Goal: Information Seeking & Learning: Understand process/instructions

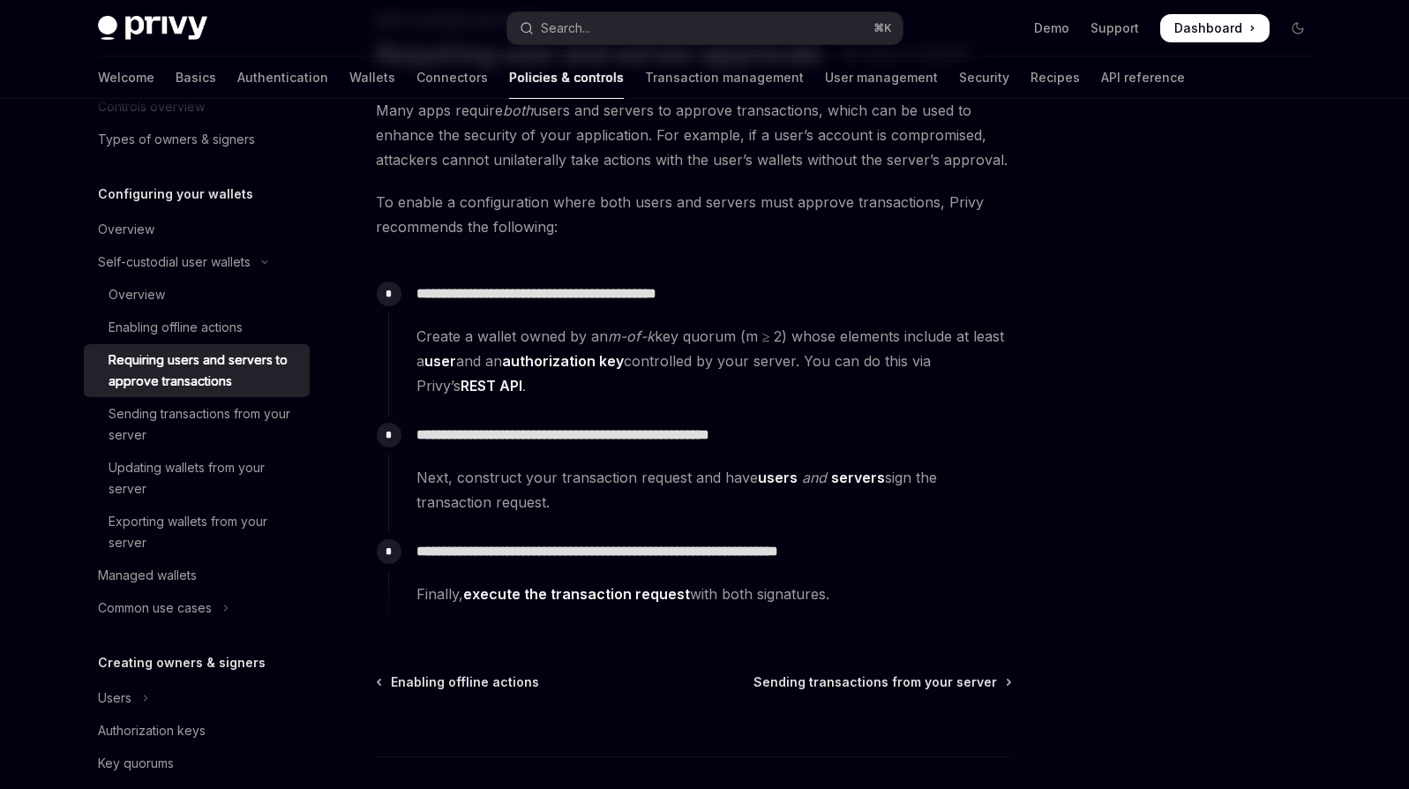
scroll to position [244, 0]
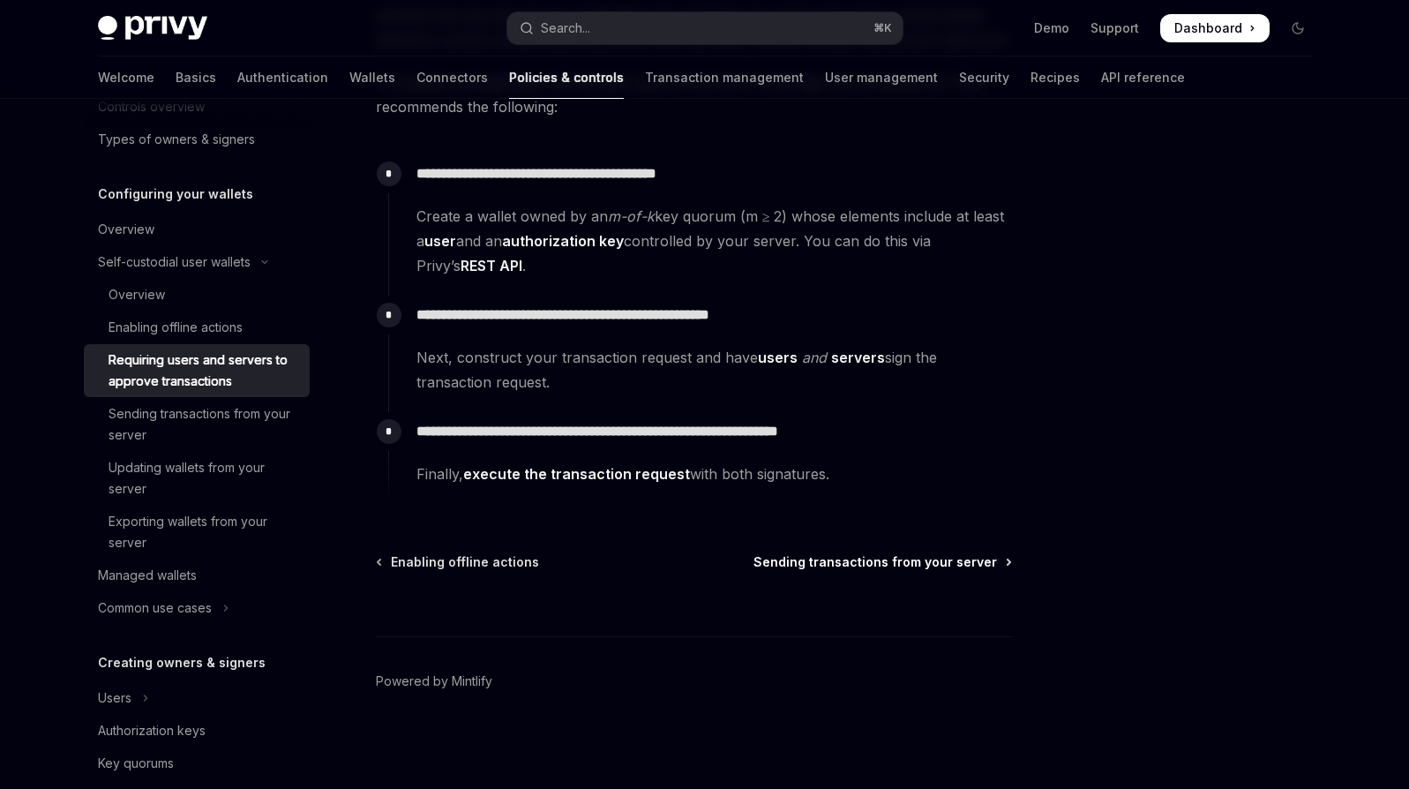
click at [956, 560] on span "Sending transactions from your server" at bounding box center [876, 562] width 244 height 18
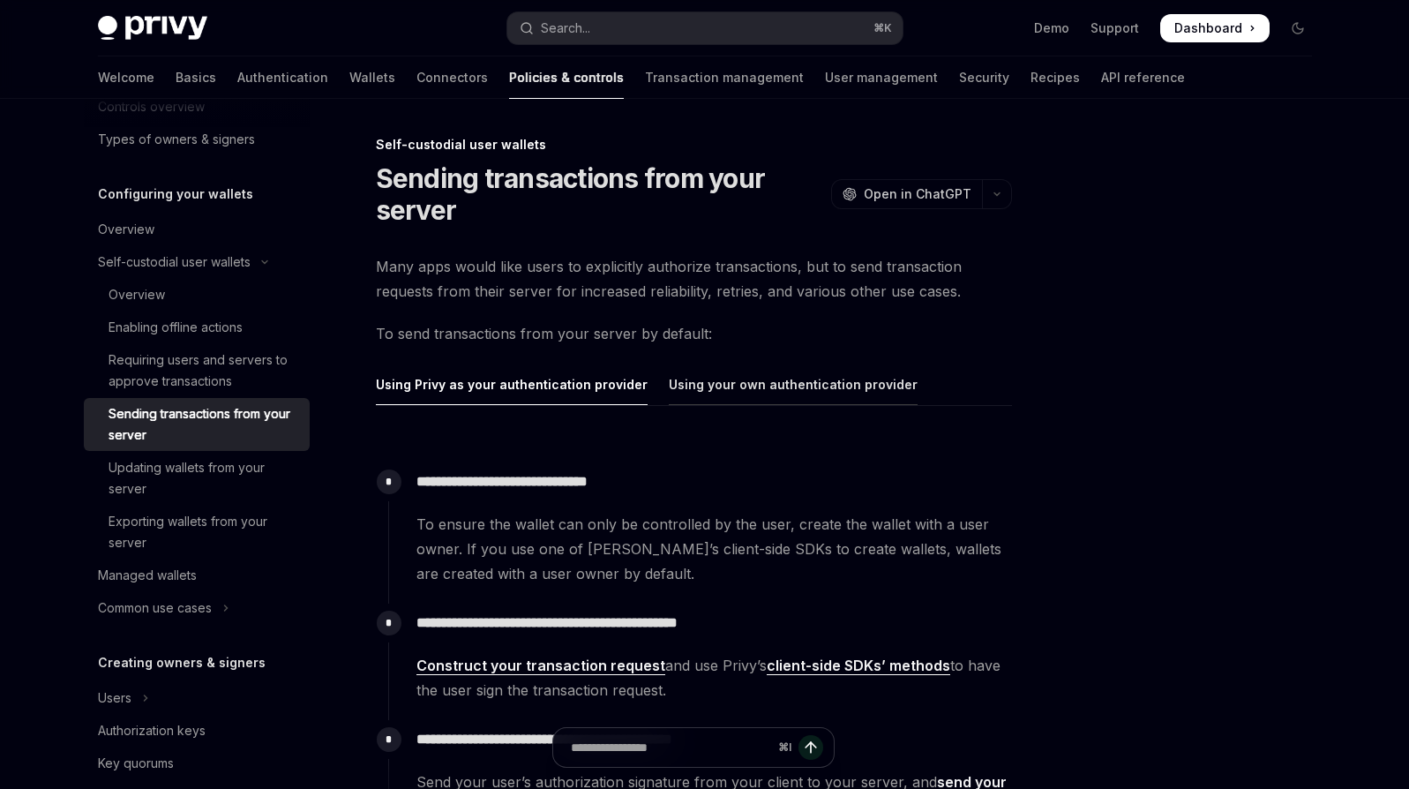
click at [841, 398] on div "Using your own authentication provider" at bounding box center [793, 384] width 249 height 41
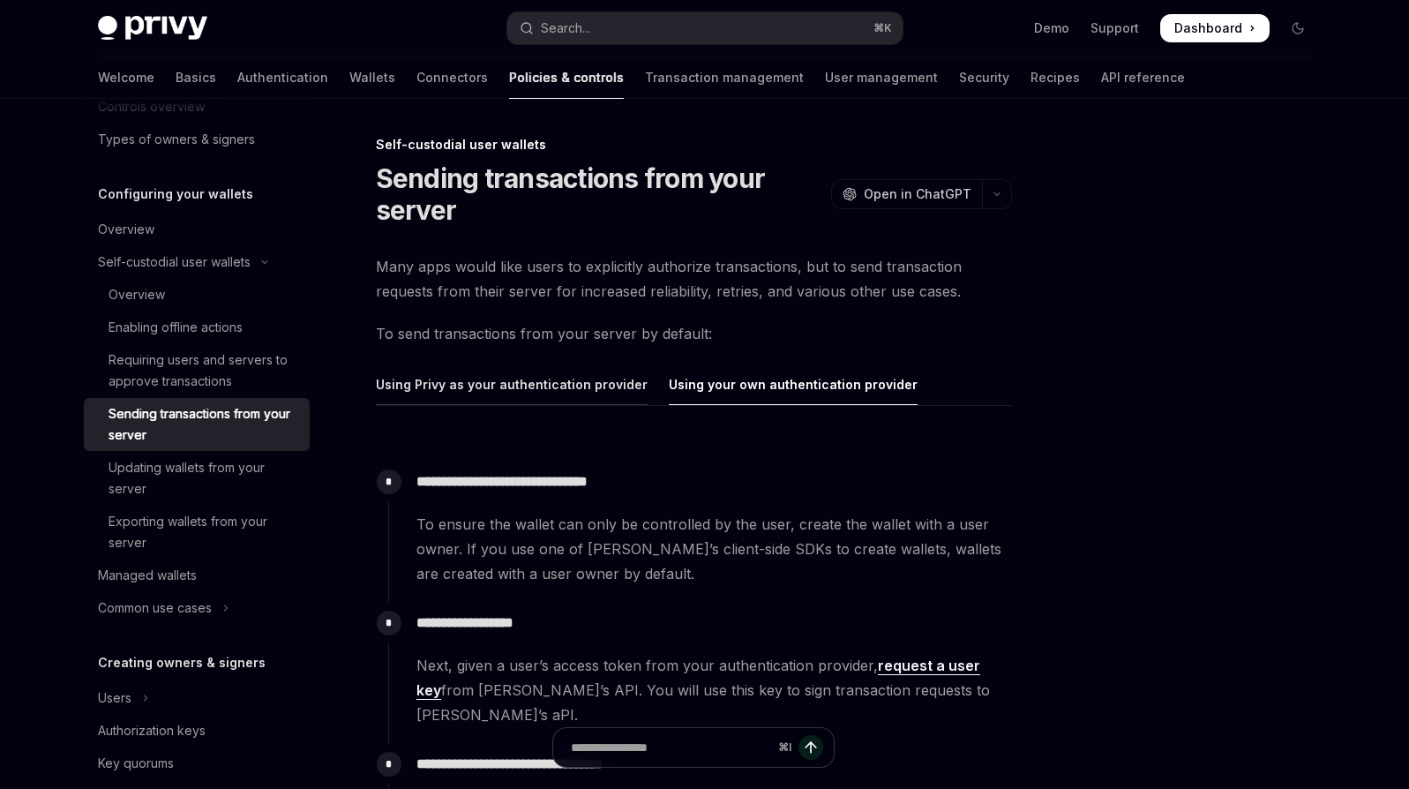
click at [491, 386] on div "Using Privy as your authentication provider" at bounding box center [512, 384] width 272 height 41
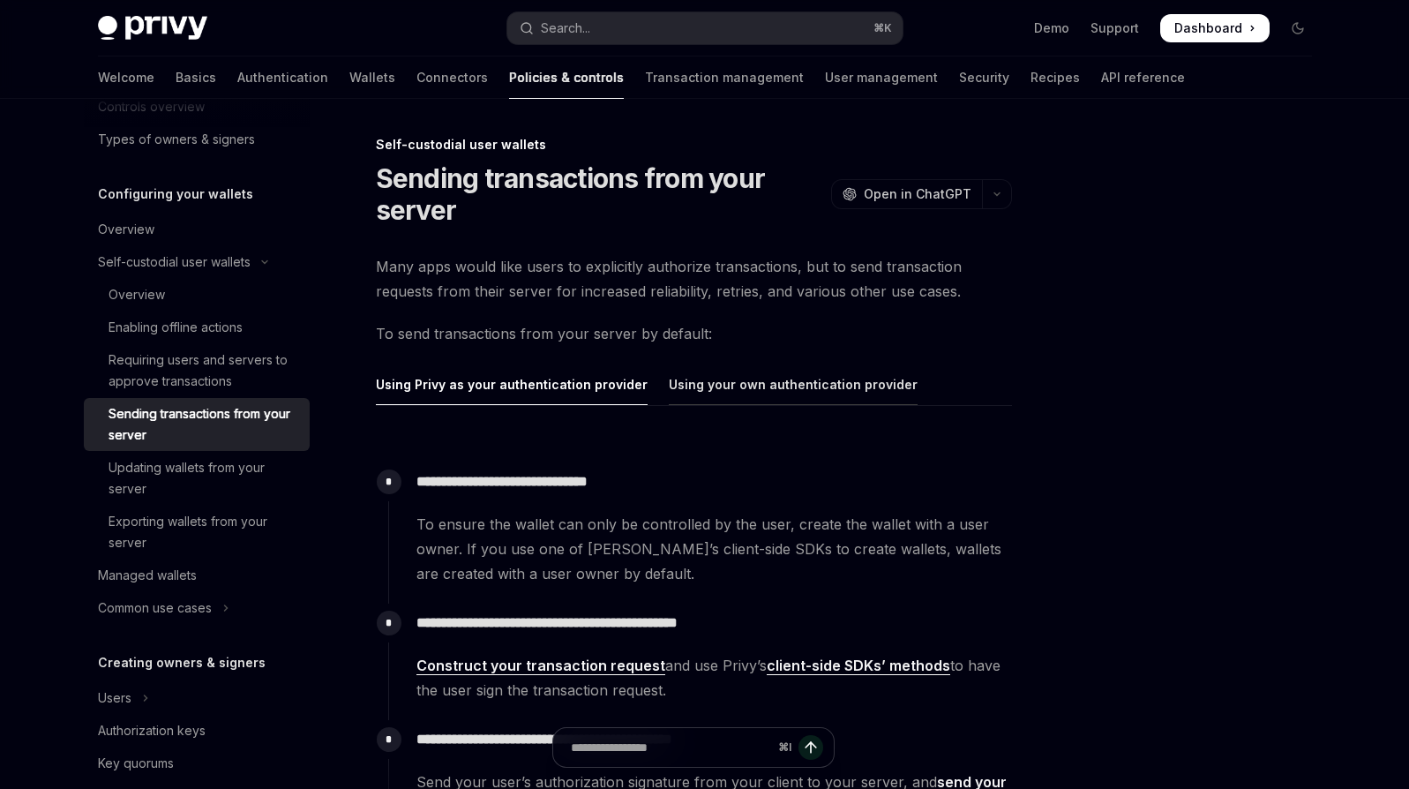
click at [799, 381] on div "Using your own authentication provider" at bounding box center [793, 384] width 249 height 41
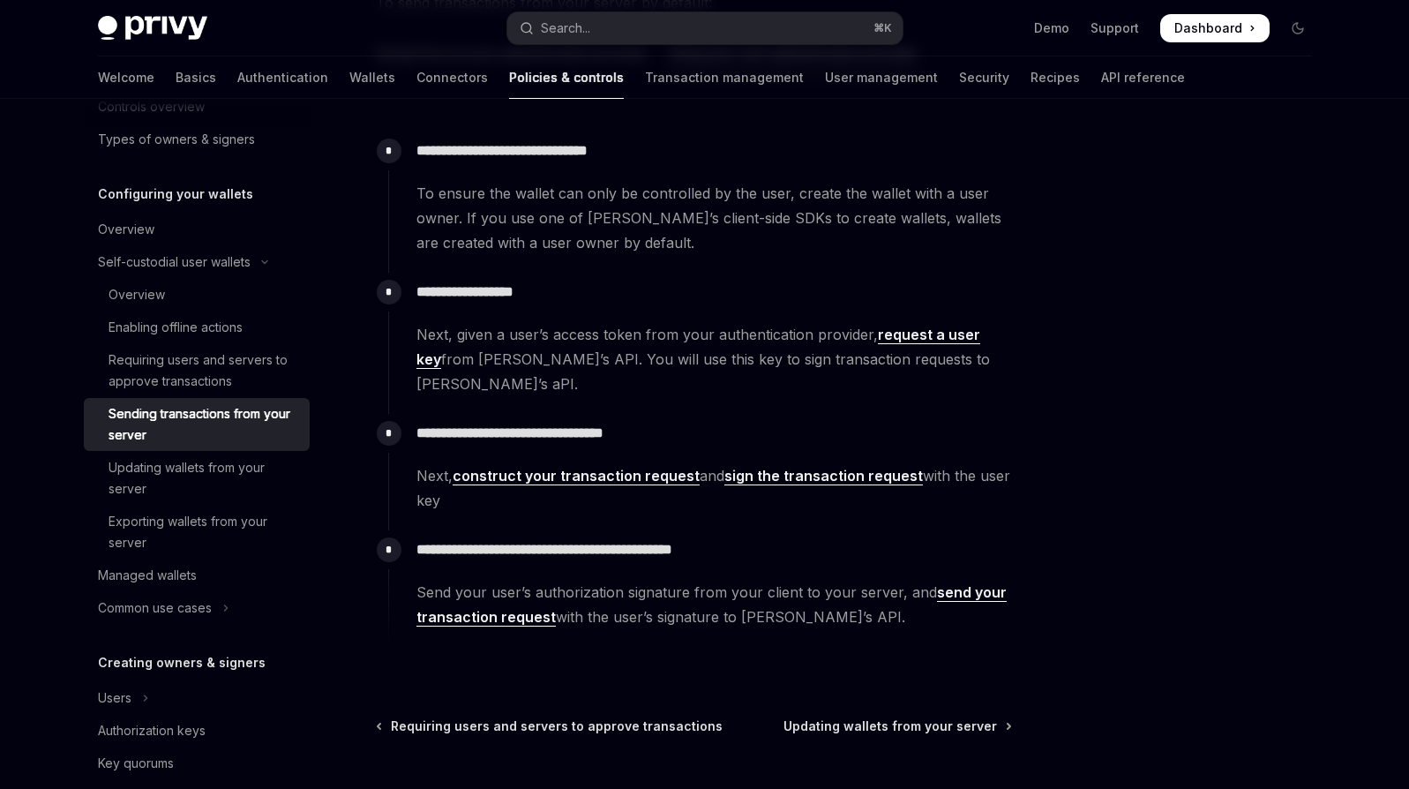
scroll to position [176, 0]
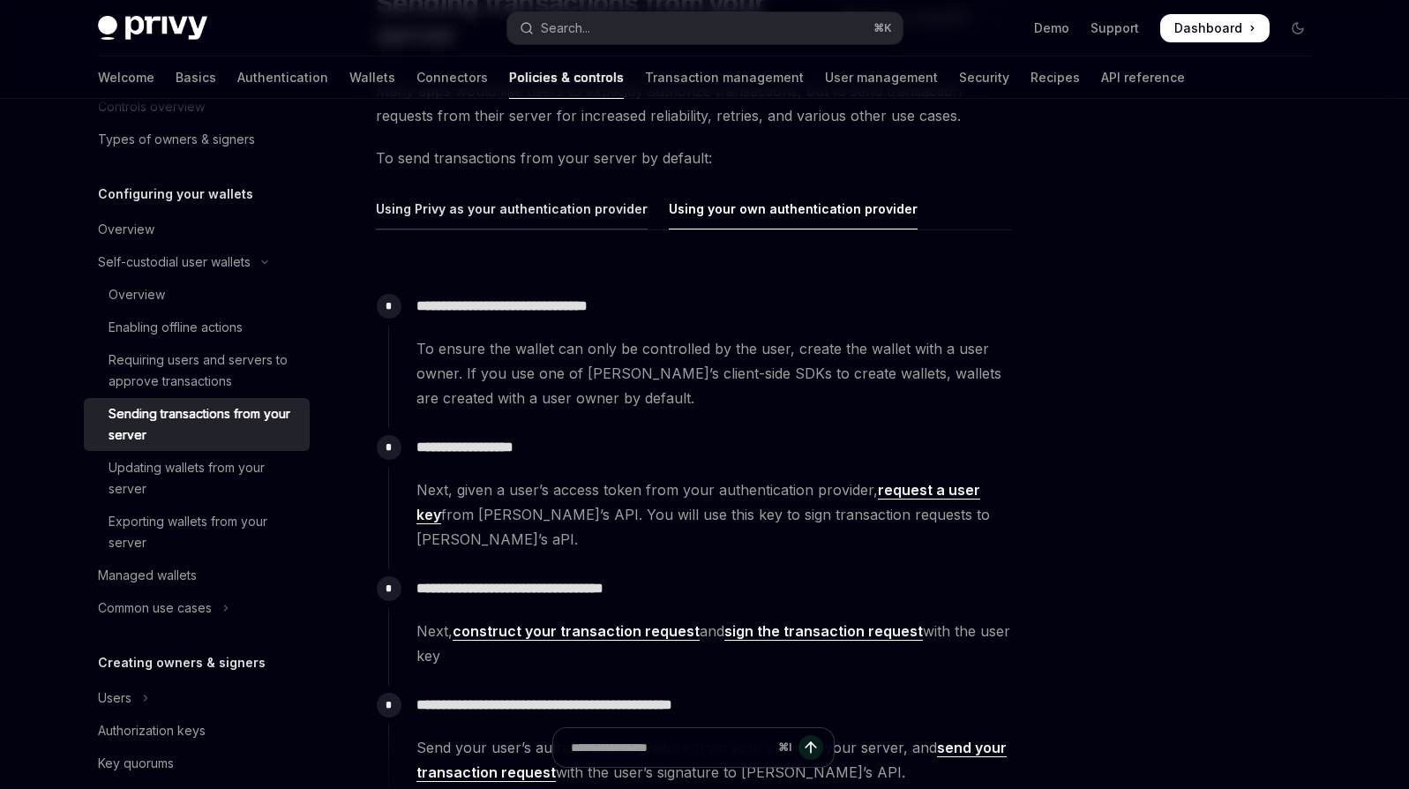
click at [573, 195] on div "Using Privy as your authentication provider" at bounding box center [512, 208] width 272 height 41
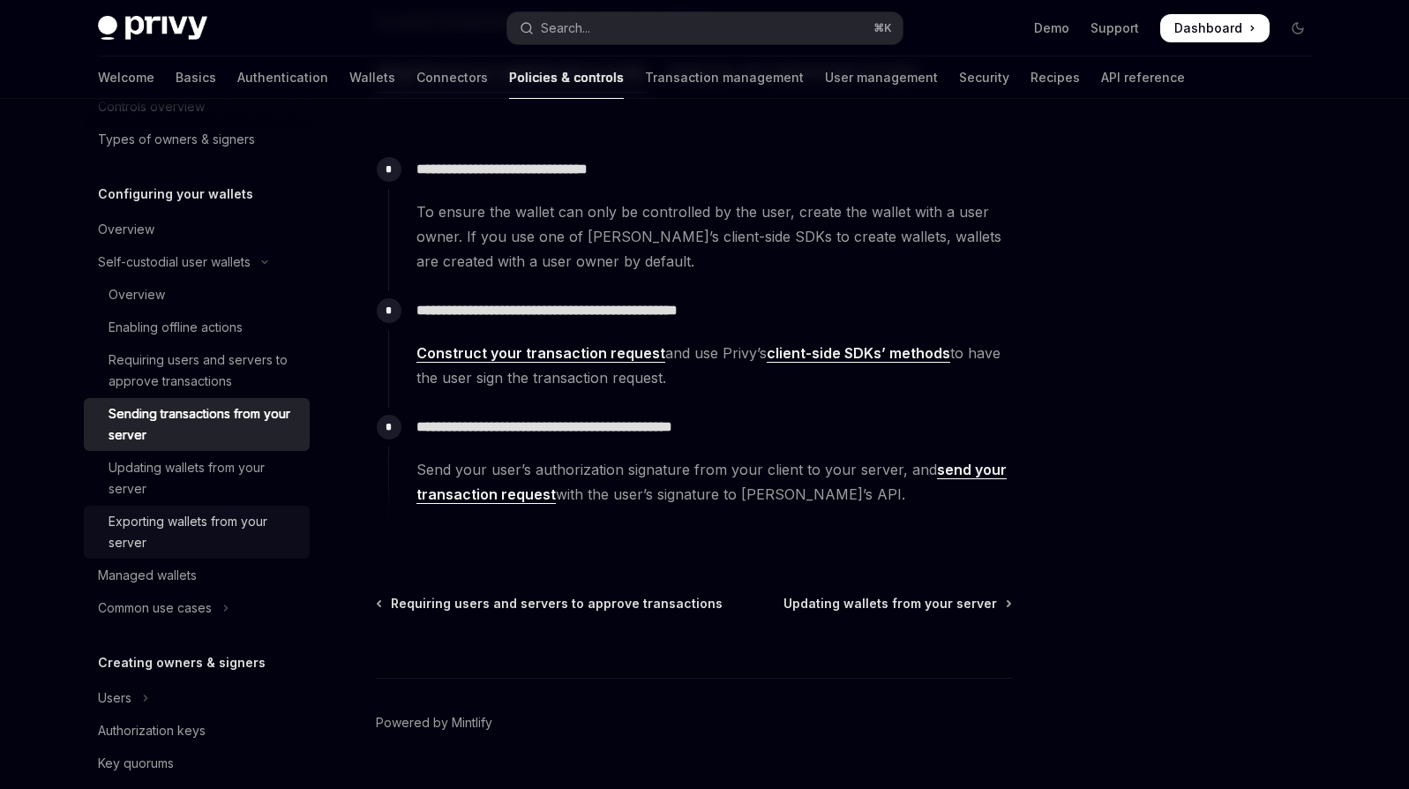
scroll to position [160, 0]
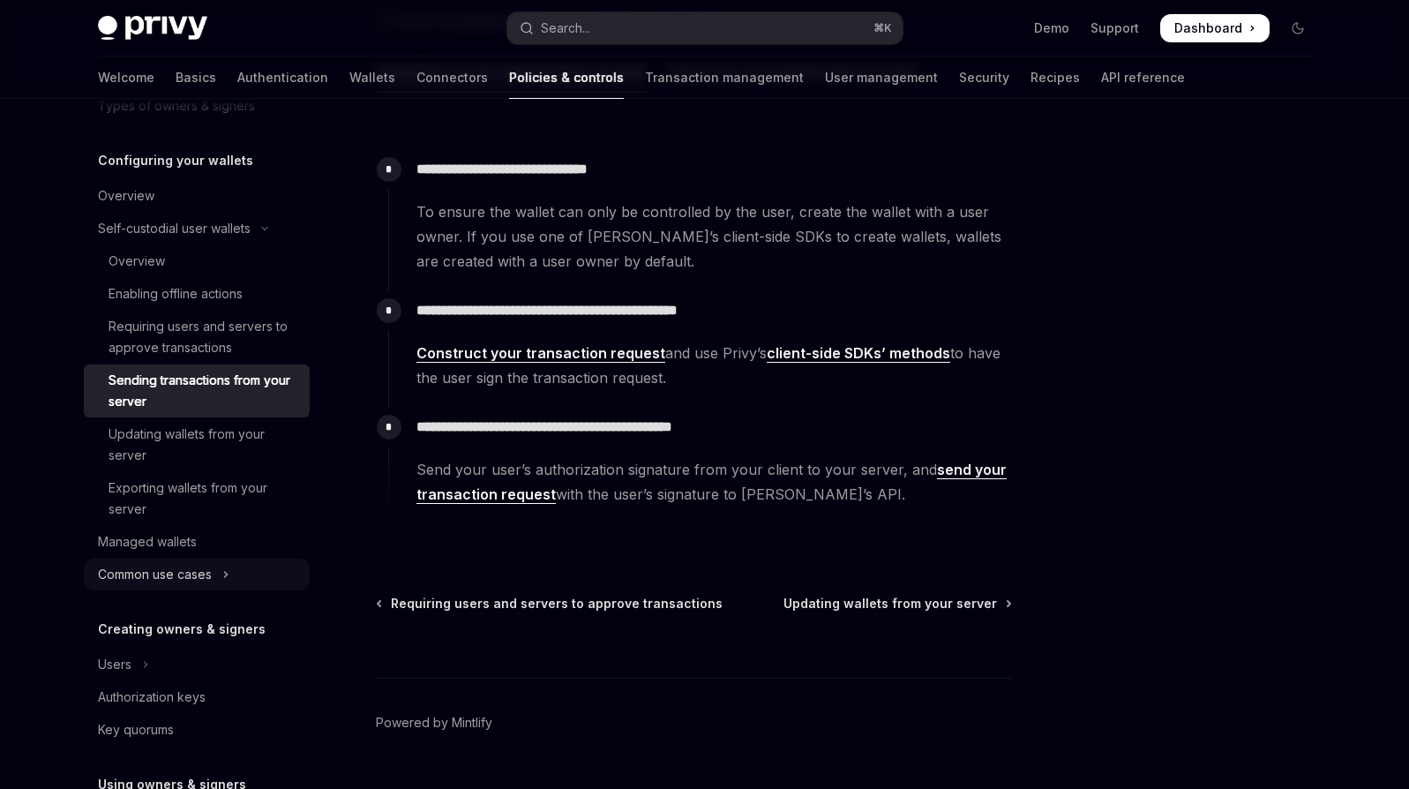
click at [194, 569] on div "Common use cases" at bounding box center [155, 574] width 114 height 21
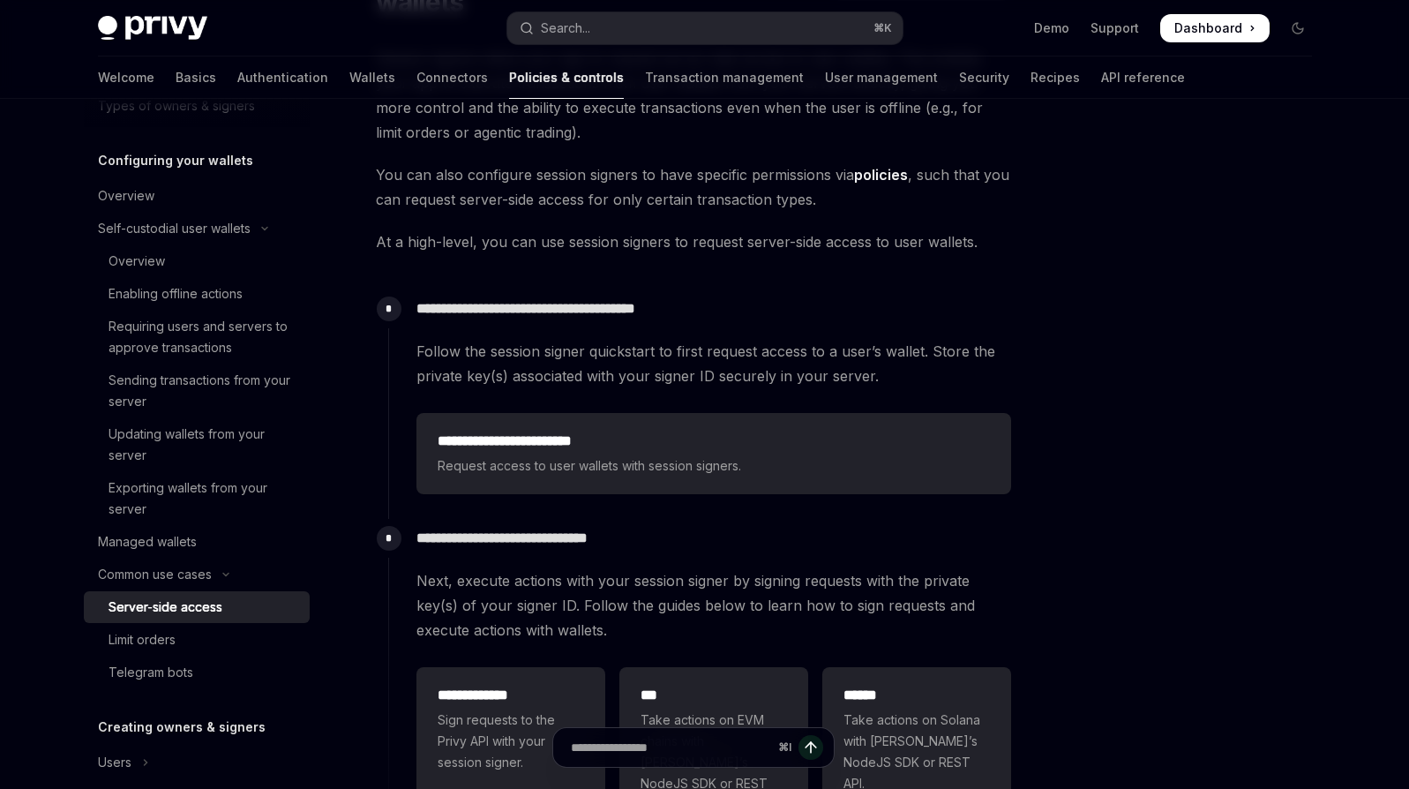
scroll to position [541, 0]
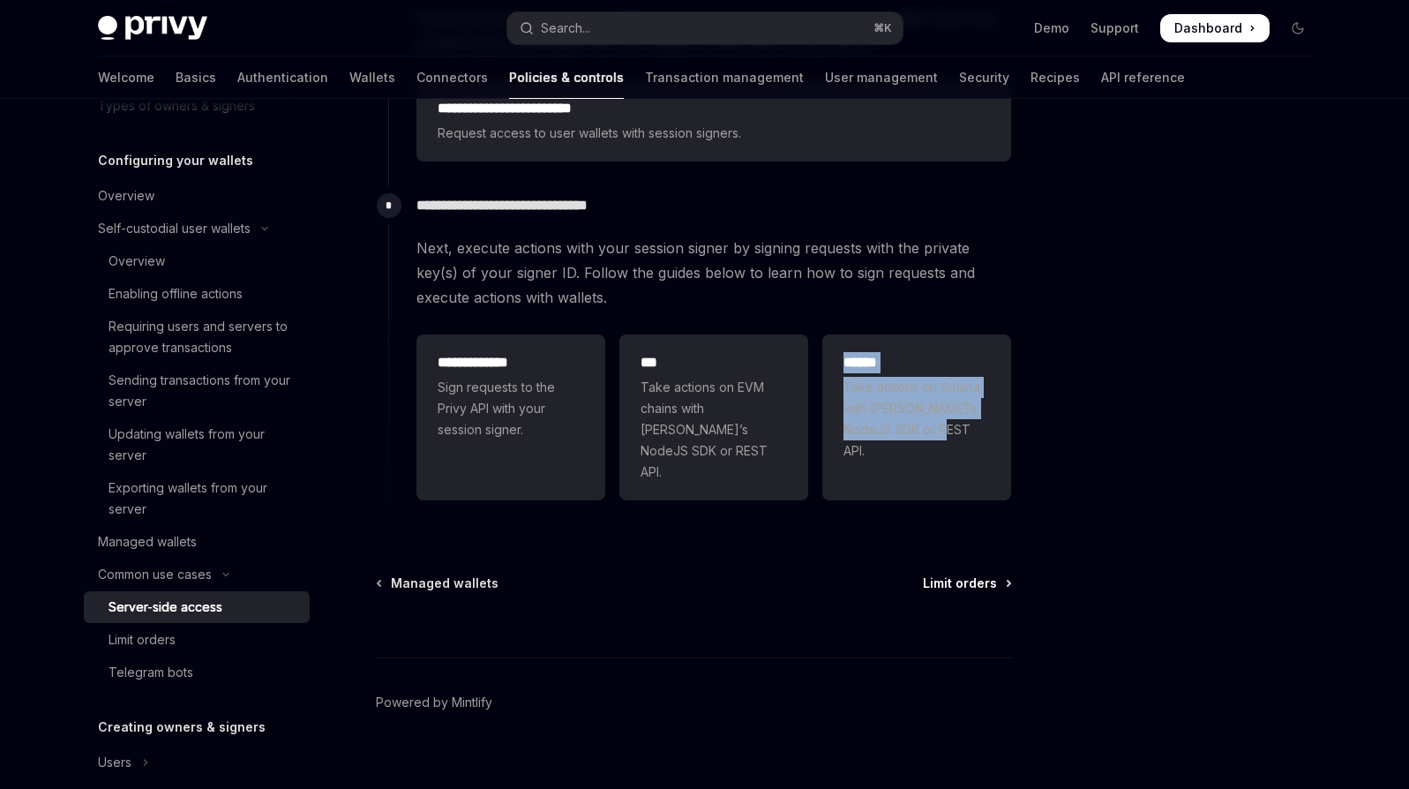
click at [990, 574] on span "Limit orders" at bounding box center [960, 583] width 74 height 18
type textarea "*"
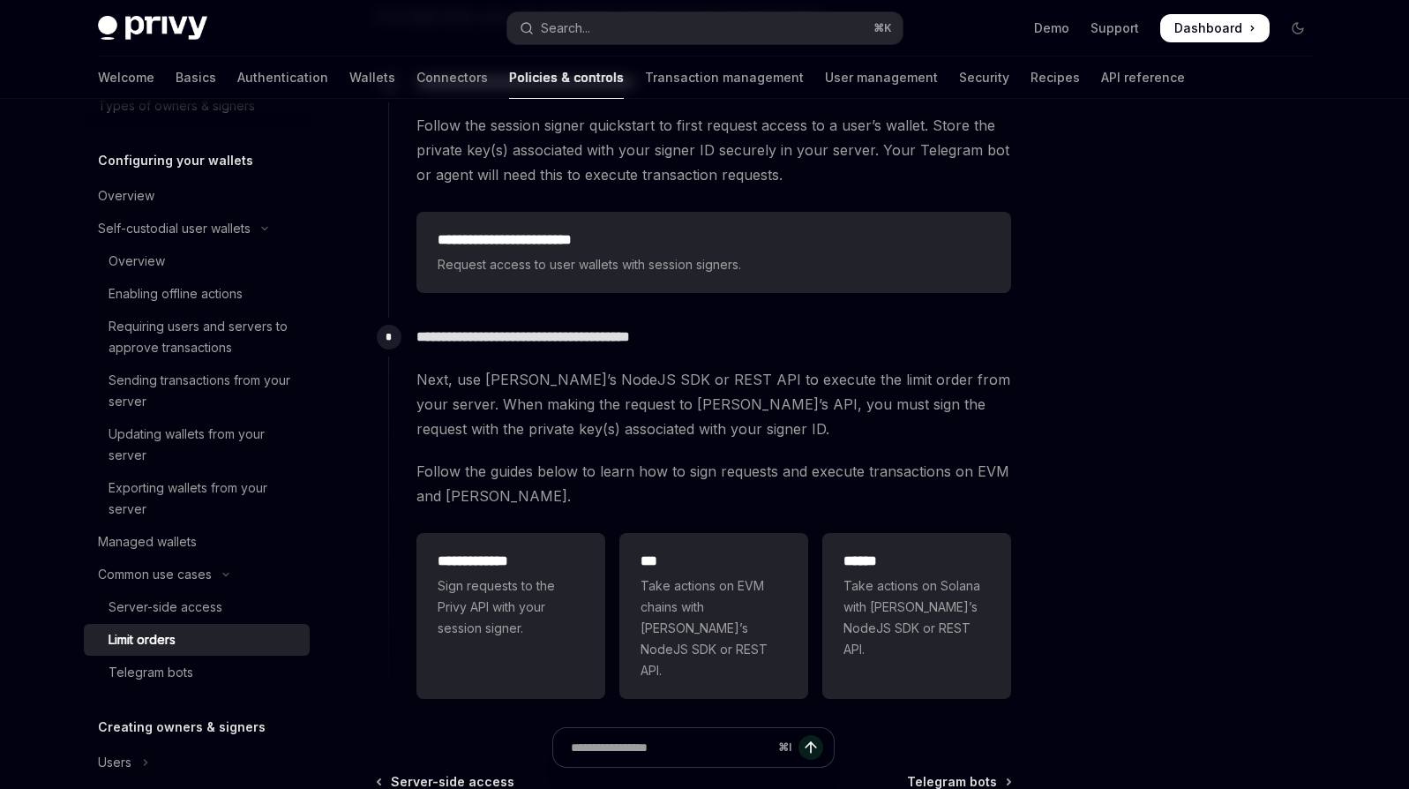
scroll to position [373, 0]
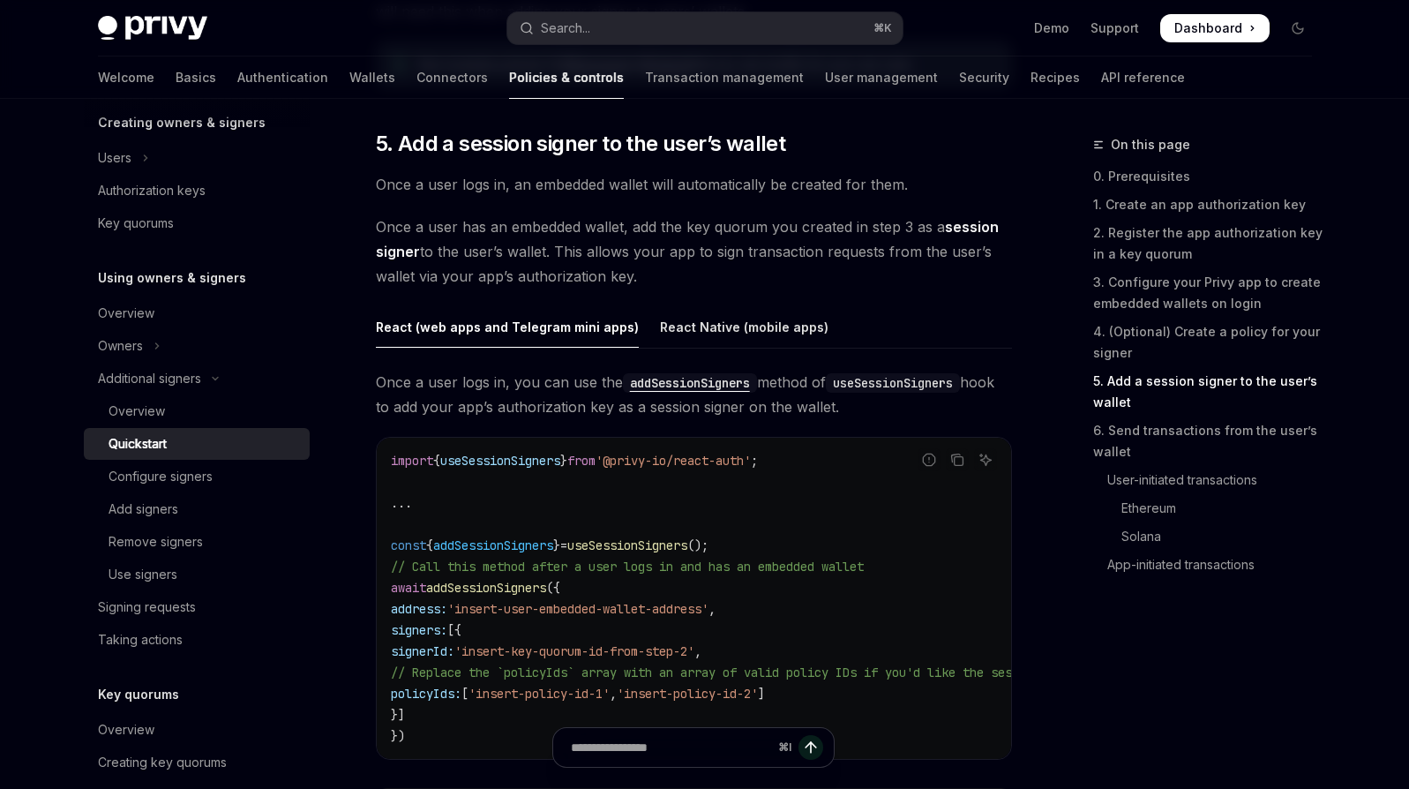
scroll to position [2752, 0]
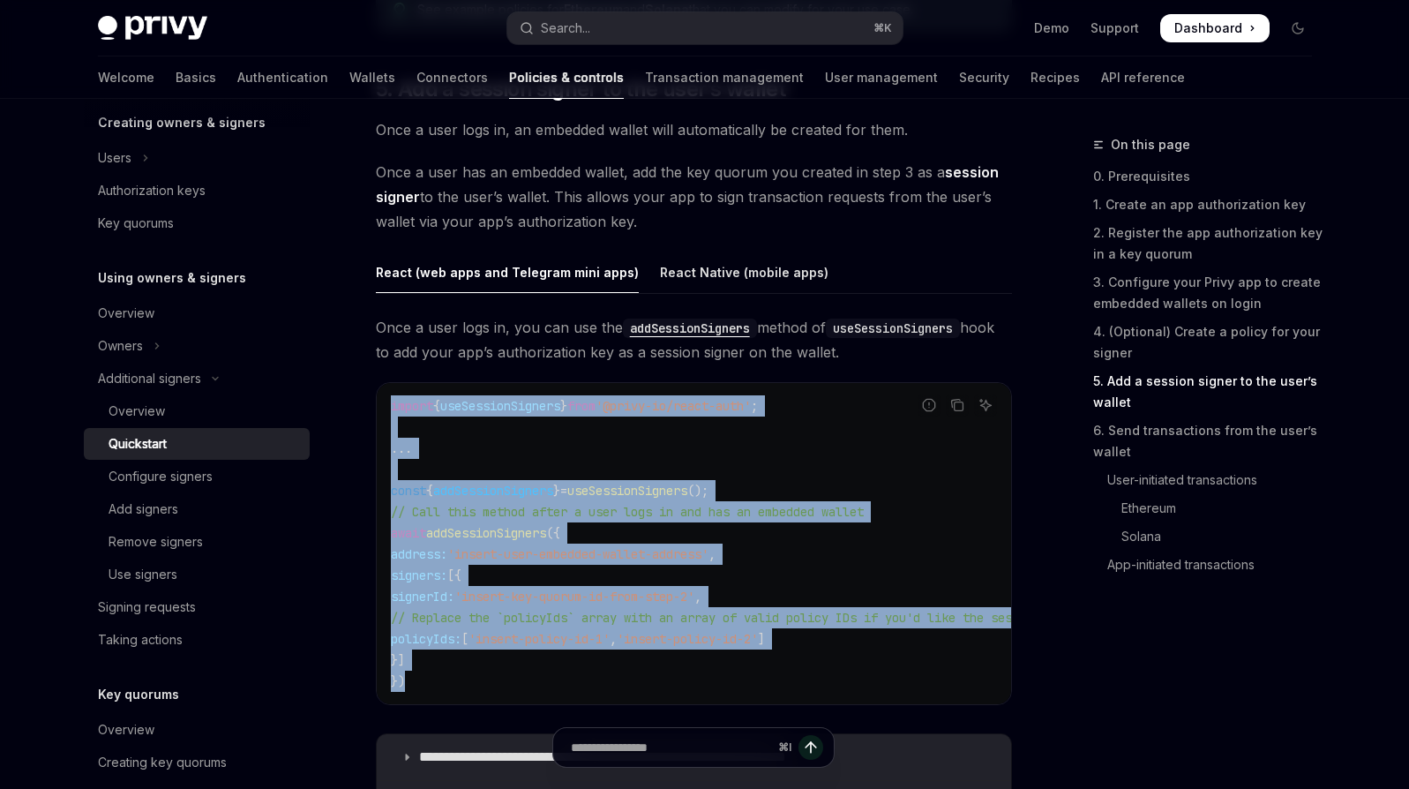
drag, startPoint x: 545, startPoint y: 678, endPoint x: 371, endPoint y: 406, distance: 323.1
click at [371, 406] on div "Additional signers Enabling users or servers to execute transactions OpenAI Ope…" at bounding box center [528, 24] width 974 height 5285
copy code "import { useSessionSigners } from '@privy-io/react-auth' ; ... const { addSessi…"
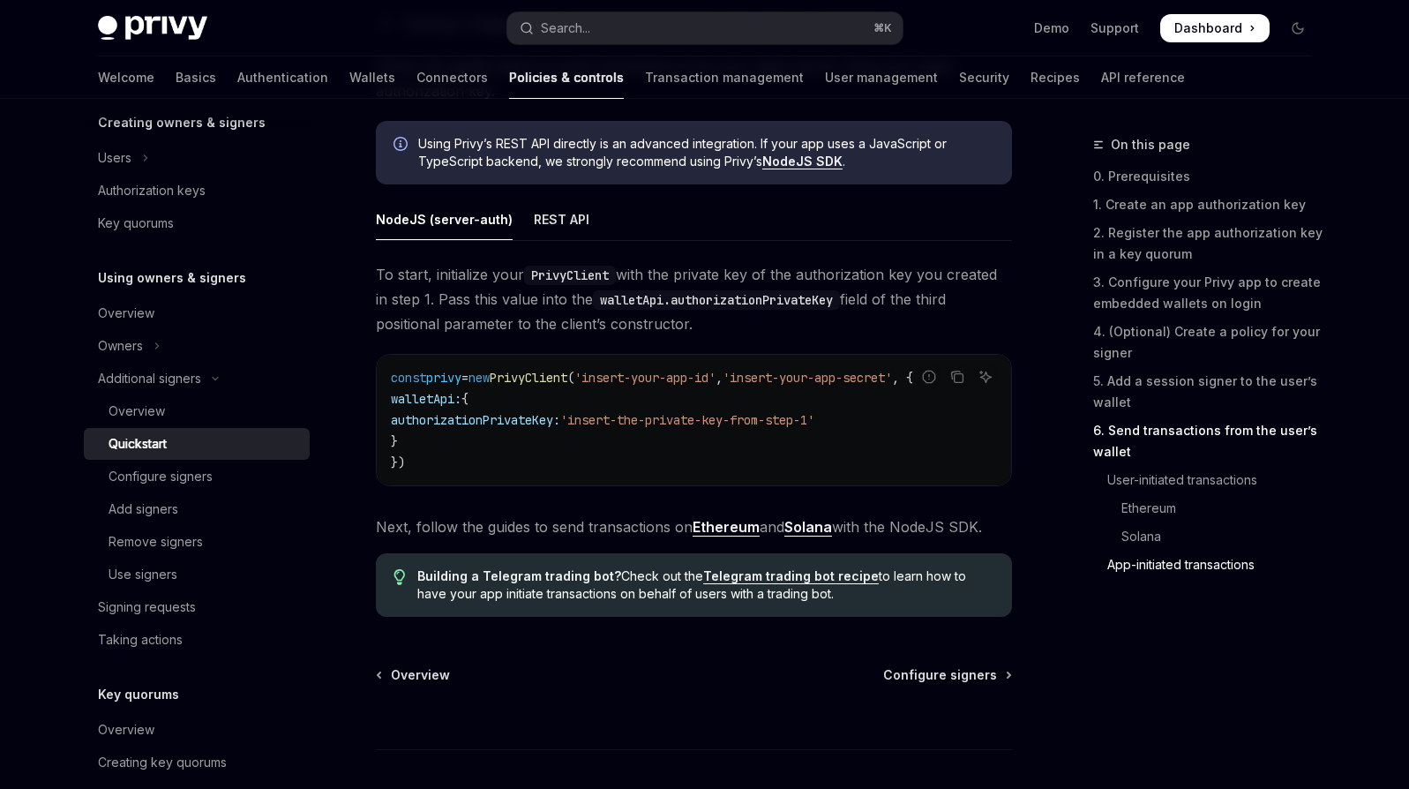
scroll to position [4625, 0]
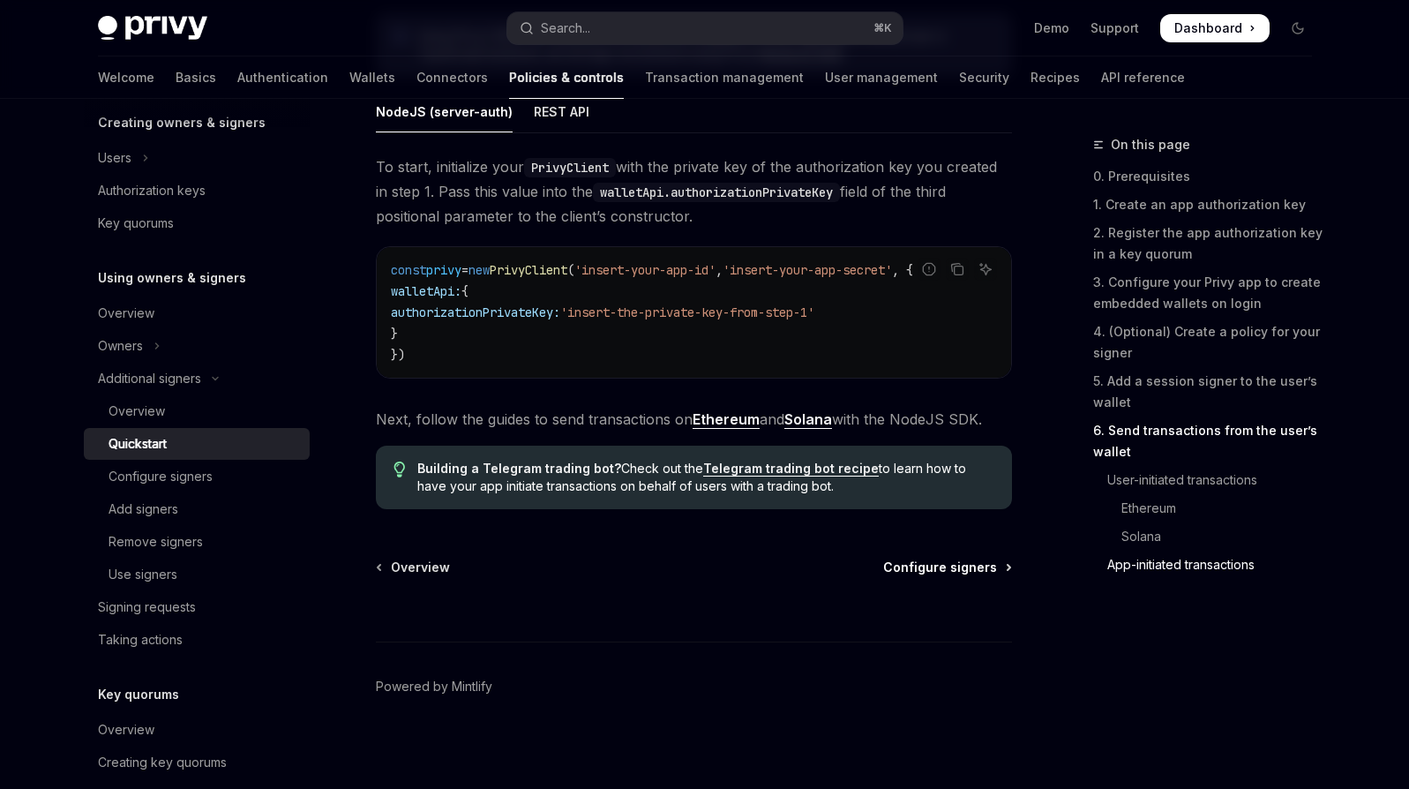
click at [964, 576] on span "Configure signers" at bounding box center [940, 568] width 114 height 18
type textarea "*"
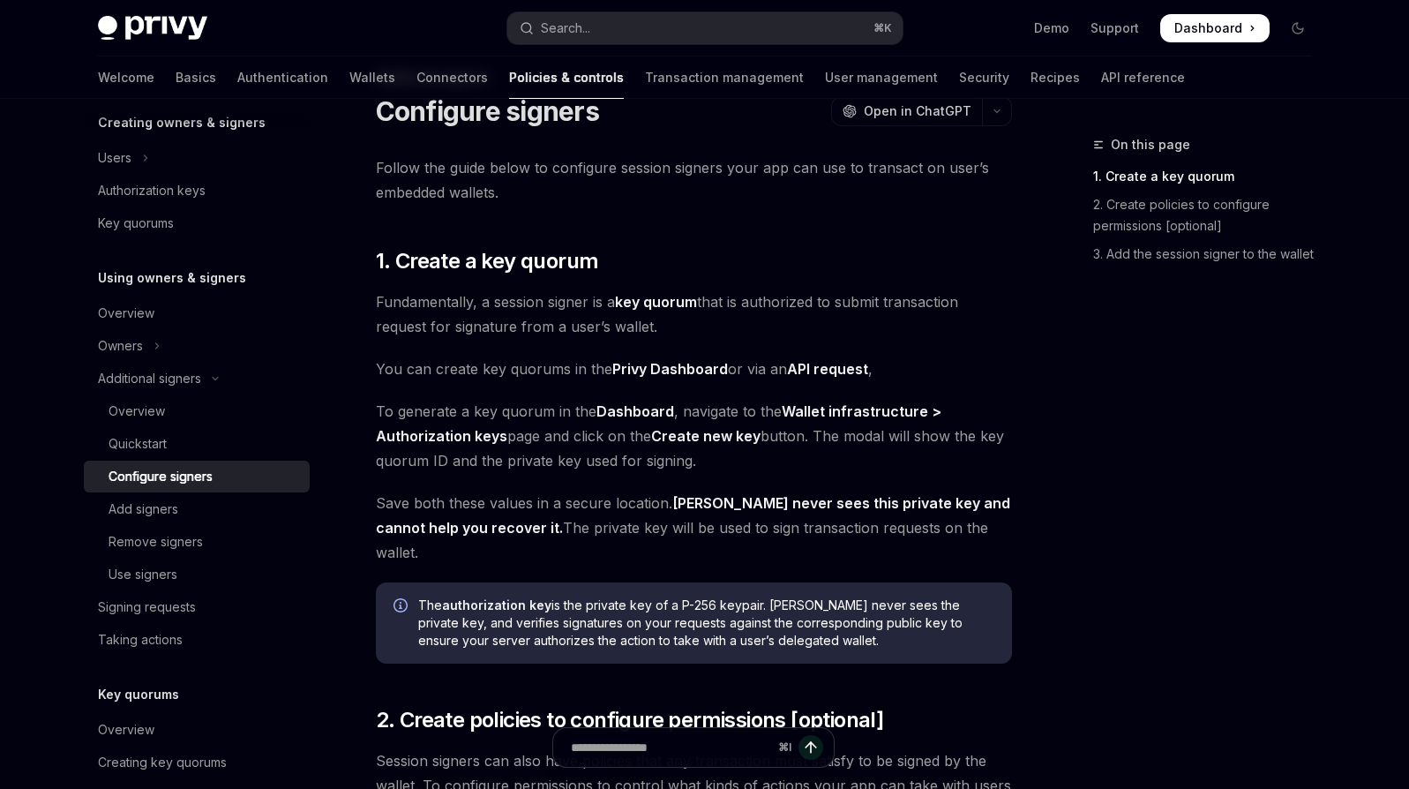
scroll to position [95, 0]
